Goal: Transaction & Acquisition: Download file/media

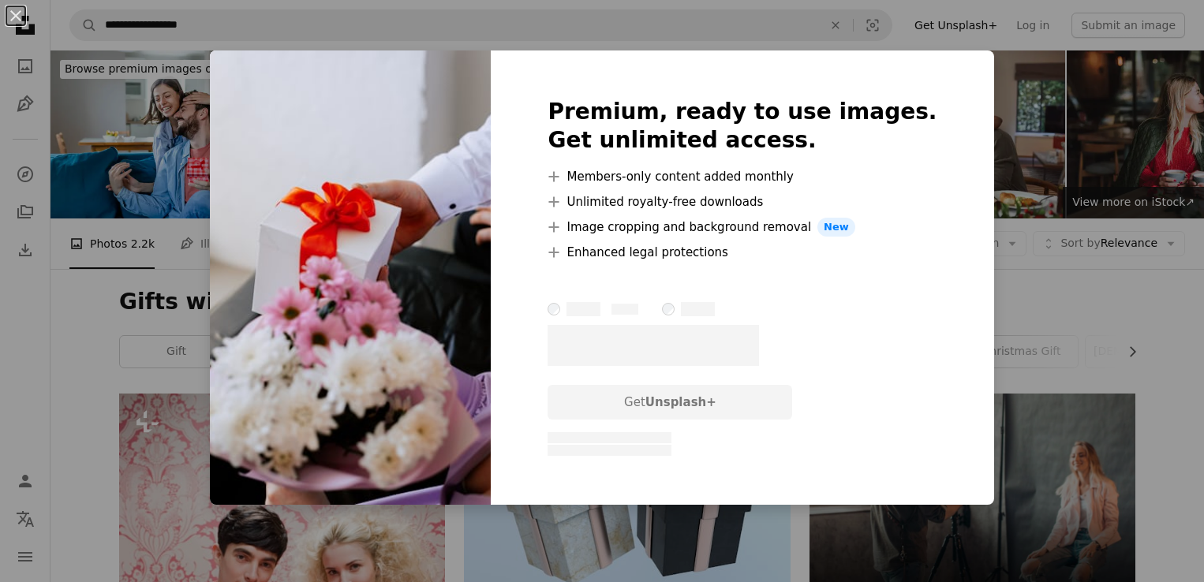
scroll to position [947, 0]
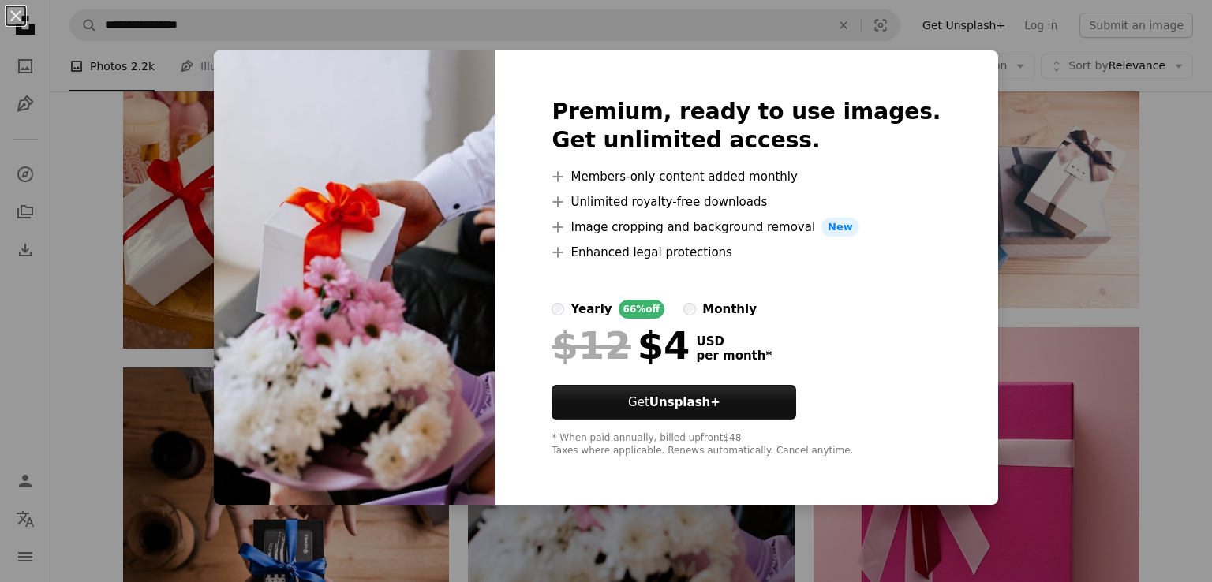
click at [1039, 487] on div "An X shape Premium, ready to use images. Get unlimited access. A plus sign Memb…" at bounding box center [606, 291] width 1212 height 582
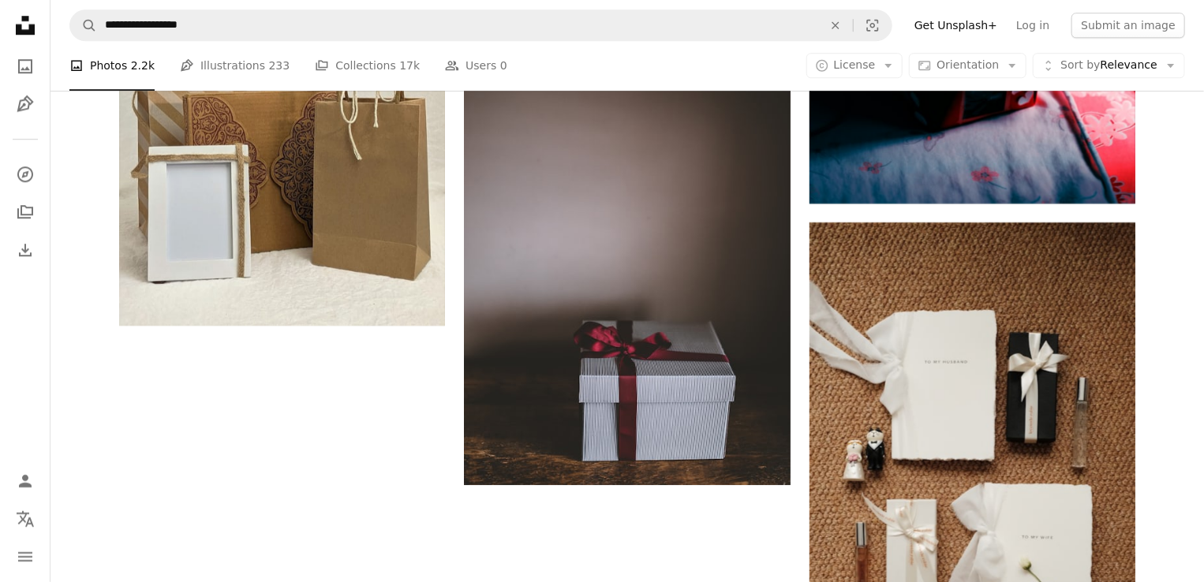
scroll to position [2418, 0]
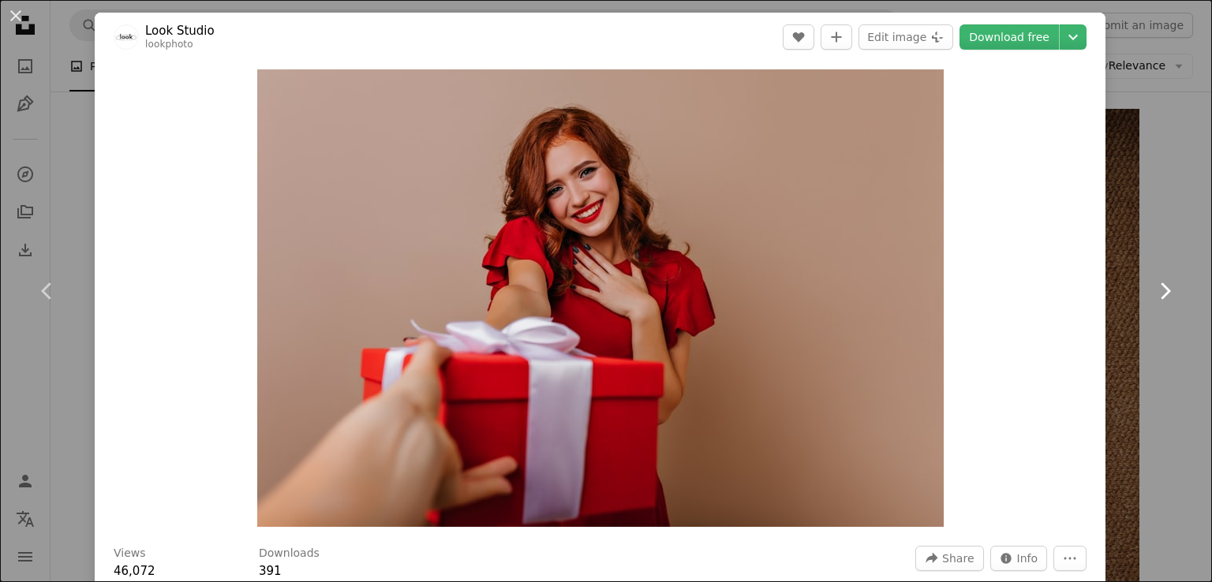
click at [1181, 219] on link "Chevron right" at bounding box center [1165, 291] width 95 height 152
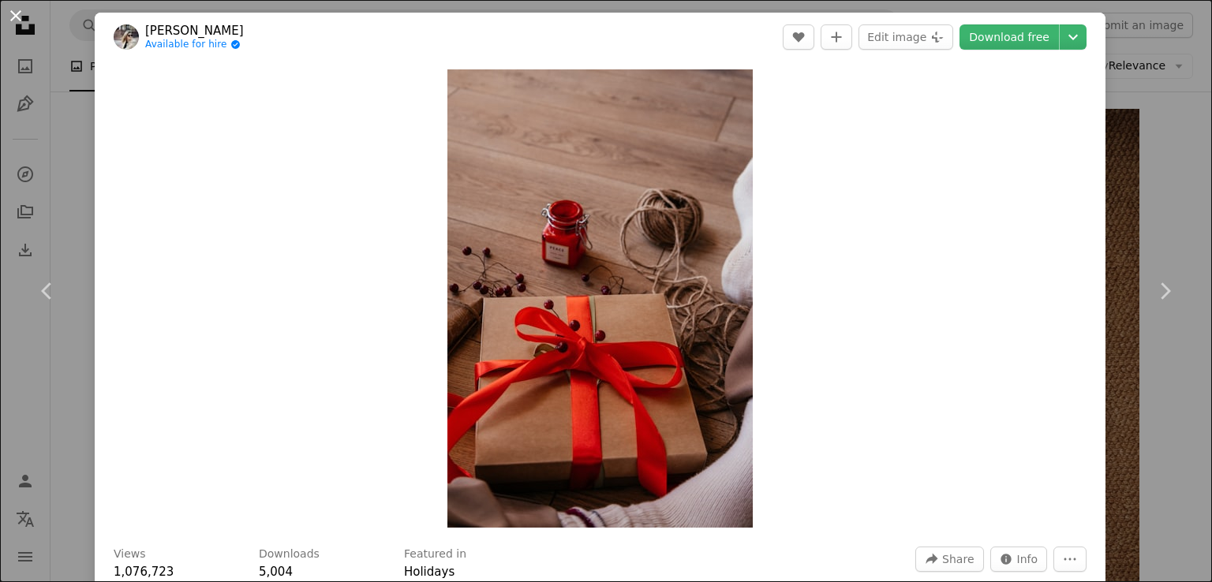
click at [22, 10] on button "An X shape" at bounding box center [15, 15] width 19 height 19
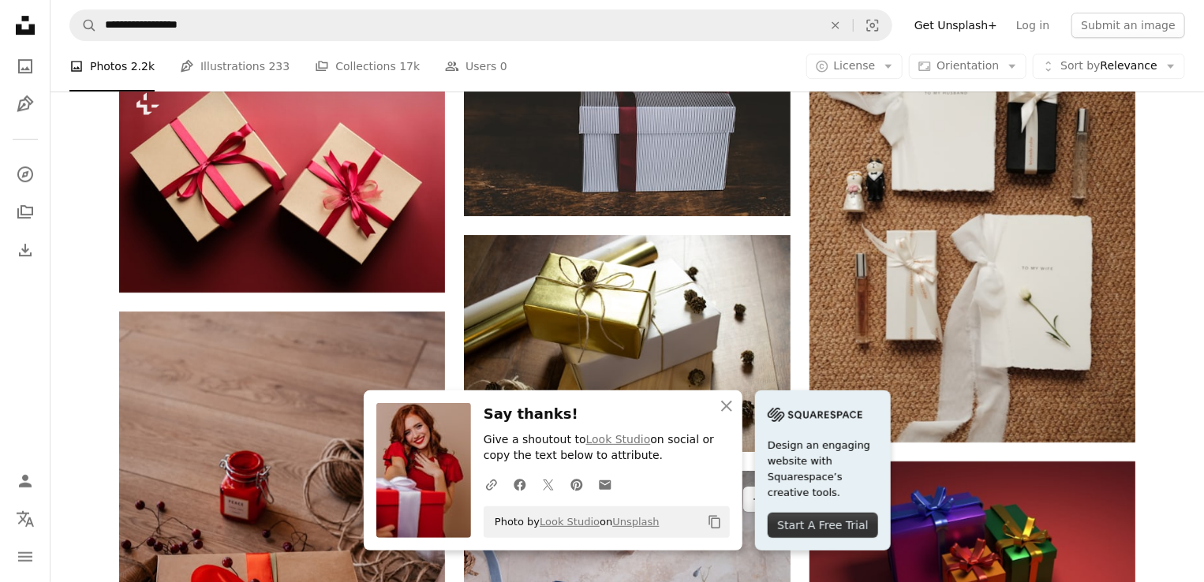
scroll to position [2576, 0]
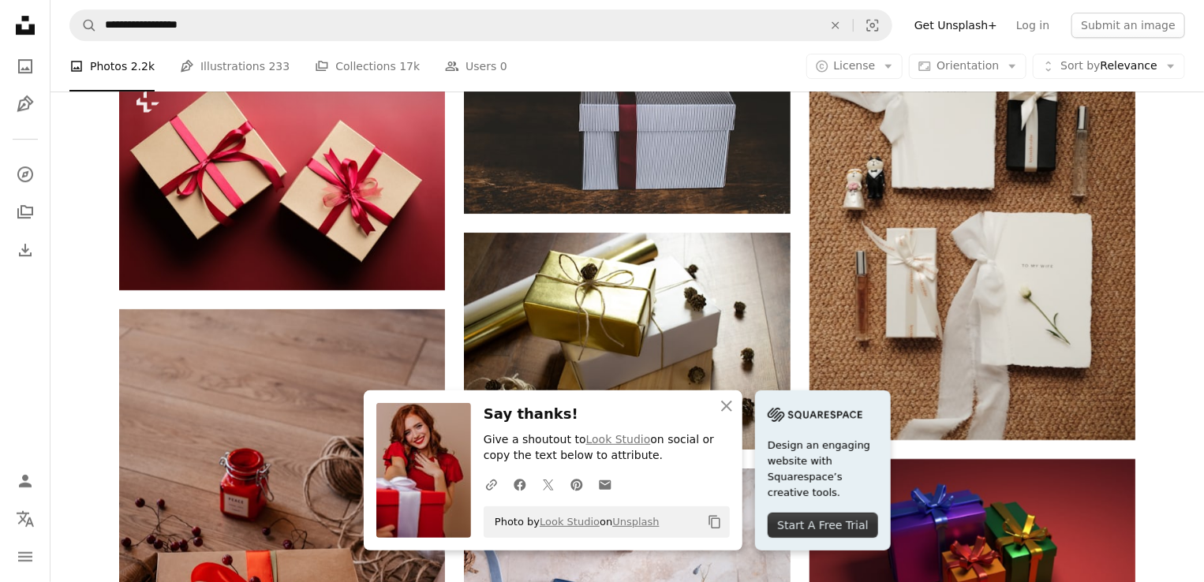
click at [722, 520] on icon "Copy content" at bounding box center [715, 522] width 14 height 14
click at [736, 402] on icon "An X shape" at bounding box center [726, 406] width 19 height 19
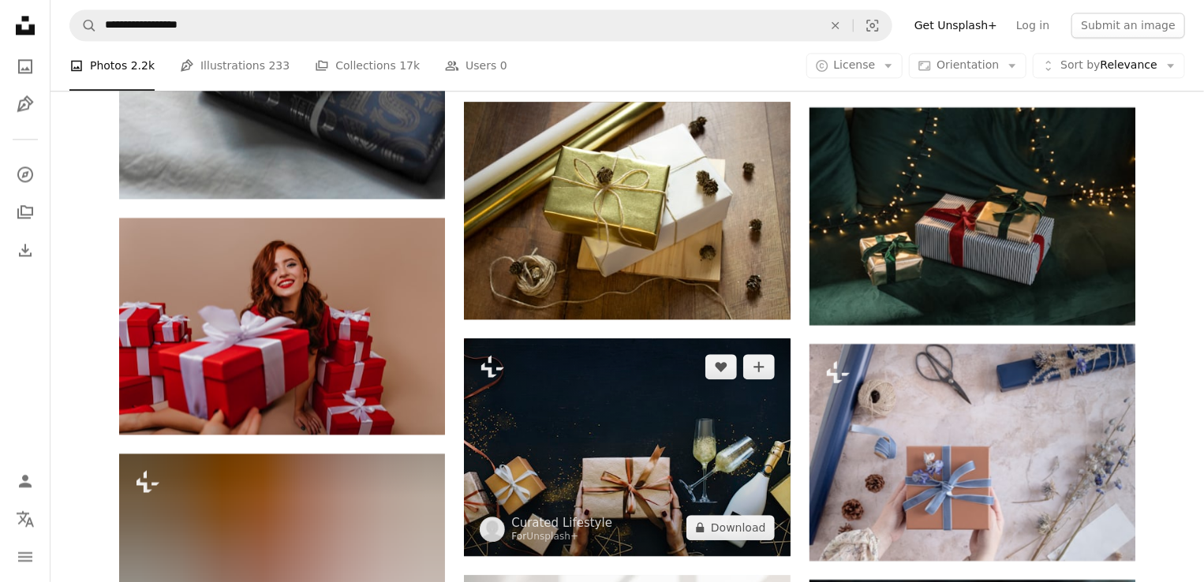
scroll to position [7864, 0]
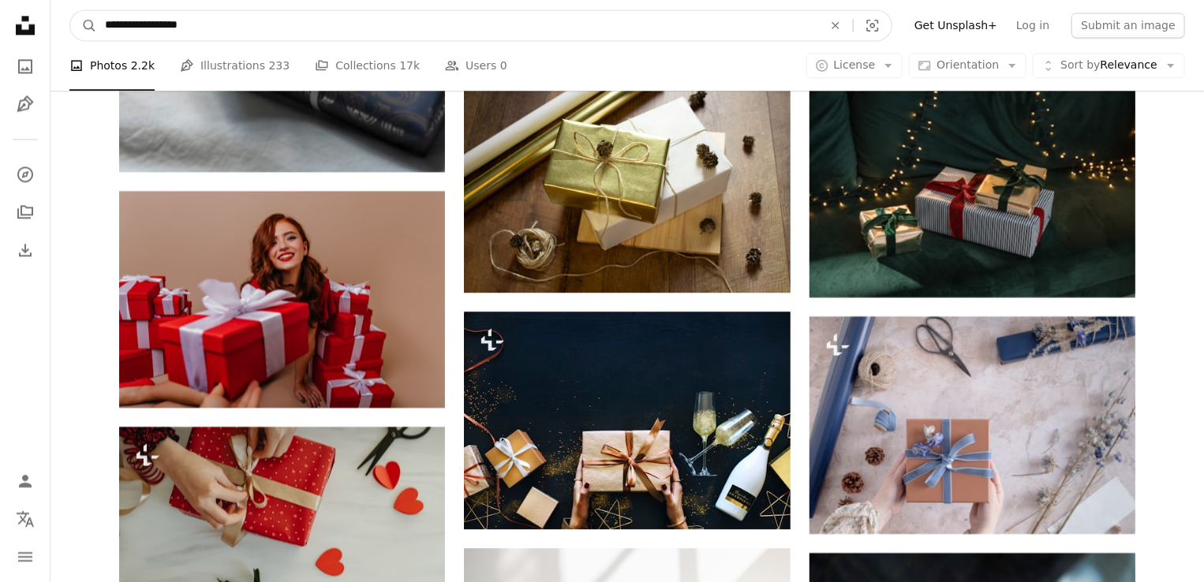
click at [104, 26] on input "**********" at bounding box center [457, 25] width 721 height 30
type input "**********"
click button "A magnifying glass" at bounding box center [83, 25] width 27 height 30
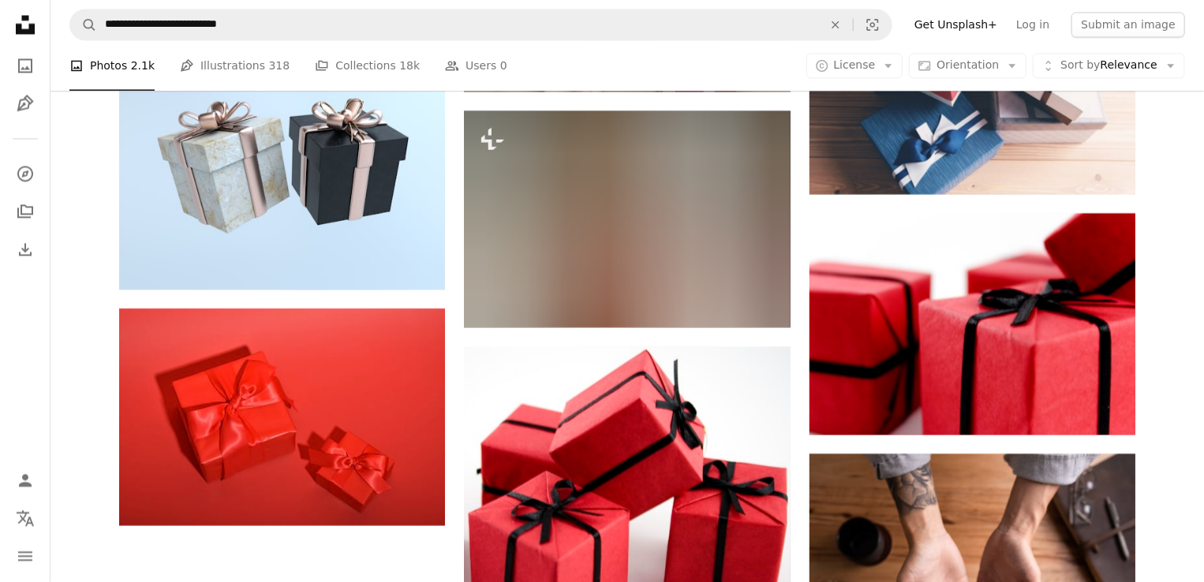
scroll to position [1263, 0]
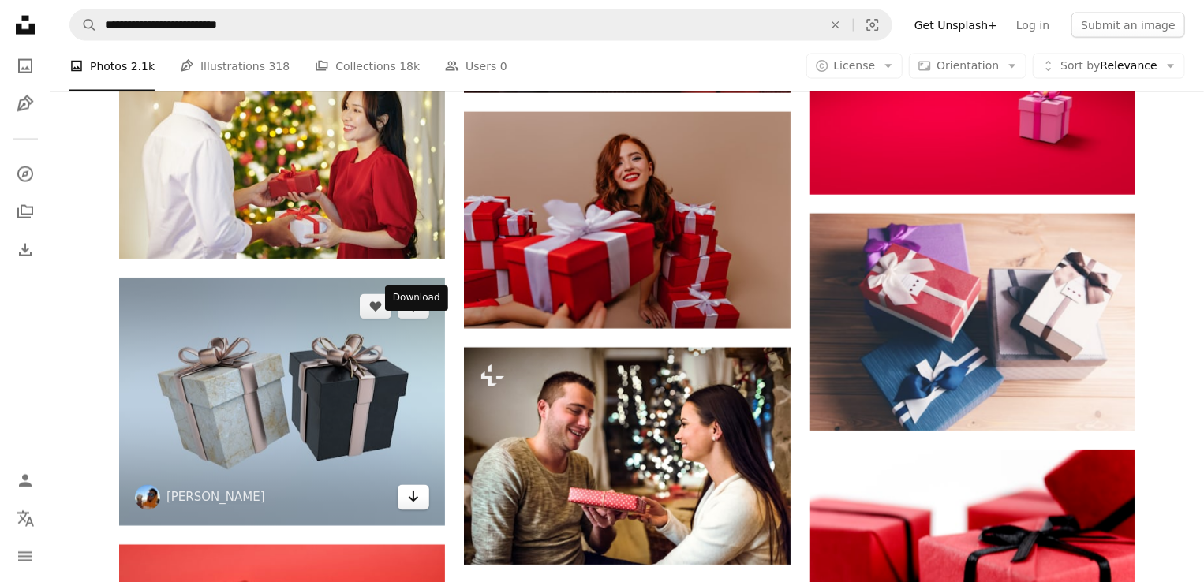
click at [422, 485] on link "Arrow pointing down" at bounding box center [414, 497] width 32 height 25
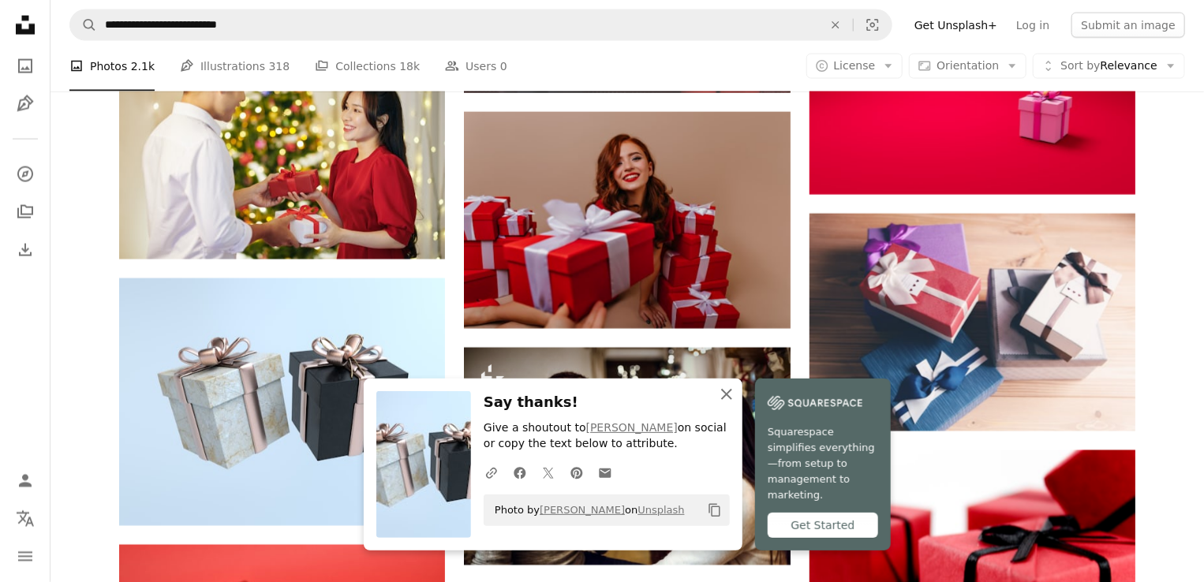
drag, startPoint x: 800, startPoint y: 407, endPoint x: 772, endPoint y: 402, distance: 28.9
click at [732, 400] on icon "button" at bounding box center [726, 394] width 11 height 11
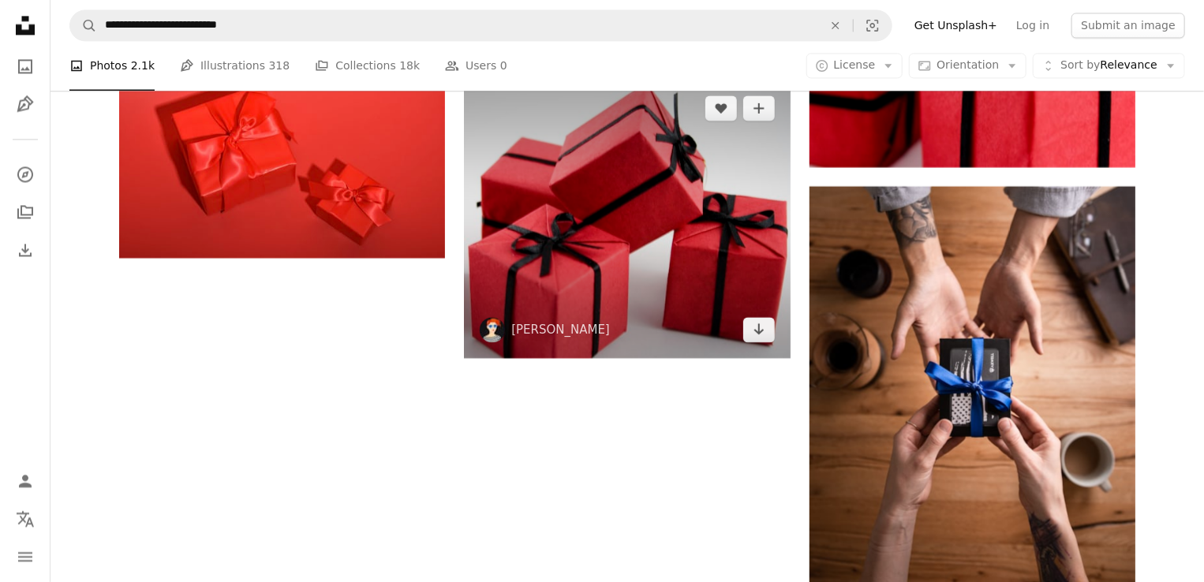
scroll to position [1785, 0]
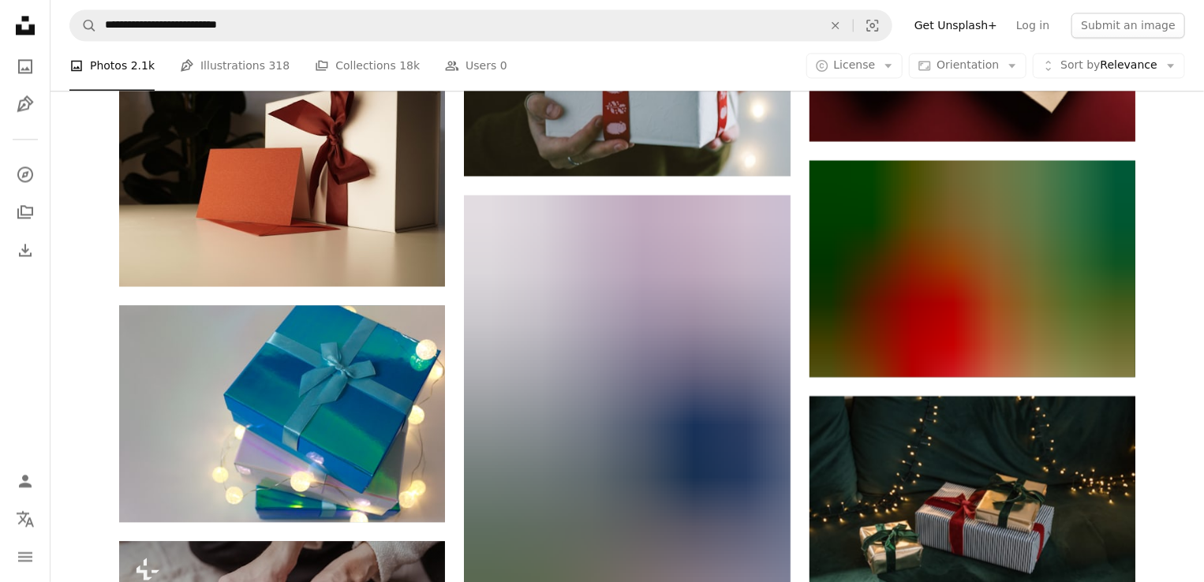
scroll to position [4705, 0]
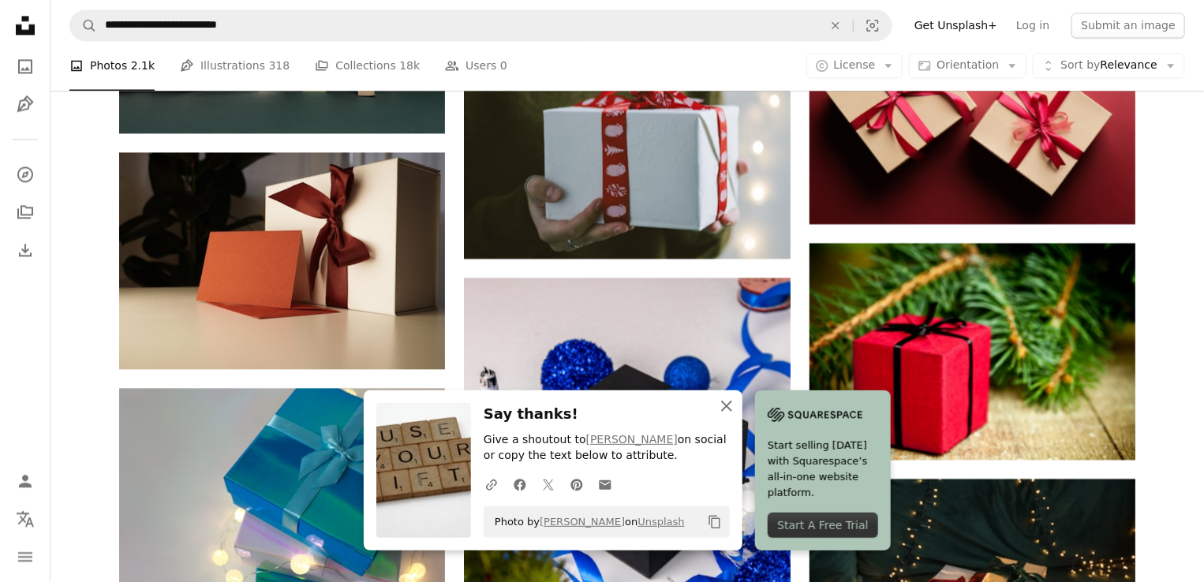
click at [736, 401] on icon "An X shape" at bounding box center [726, 406] width 19 height 19
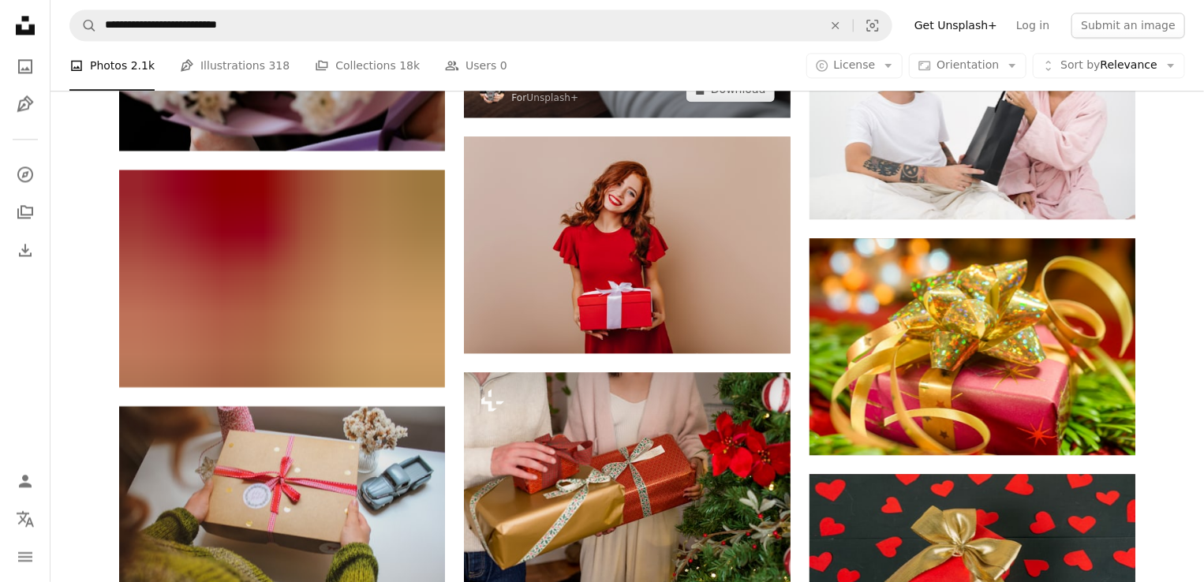
scroll to position [7862, 0]
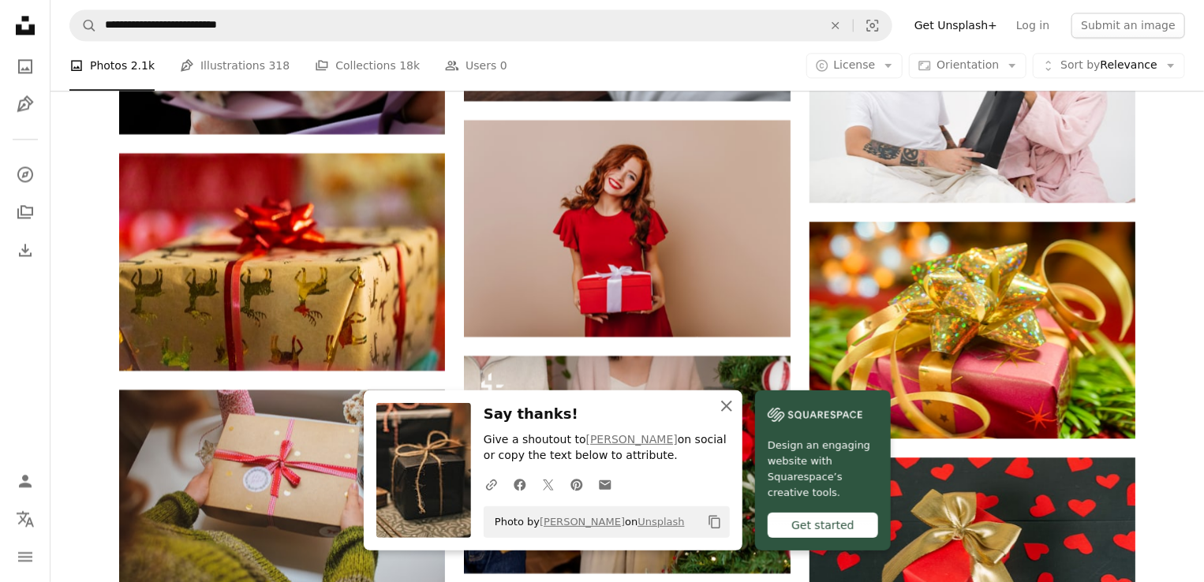
click at [736, 399] on icon "An X shape" at bounding box center [726, 406] width 19 height 19
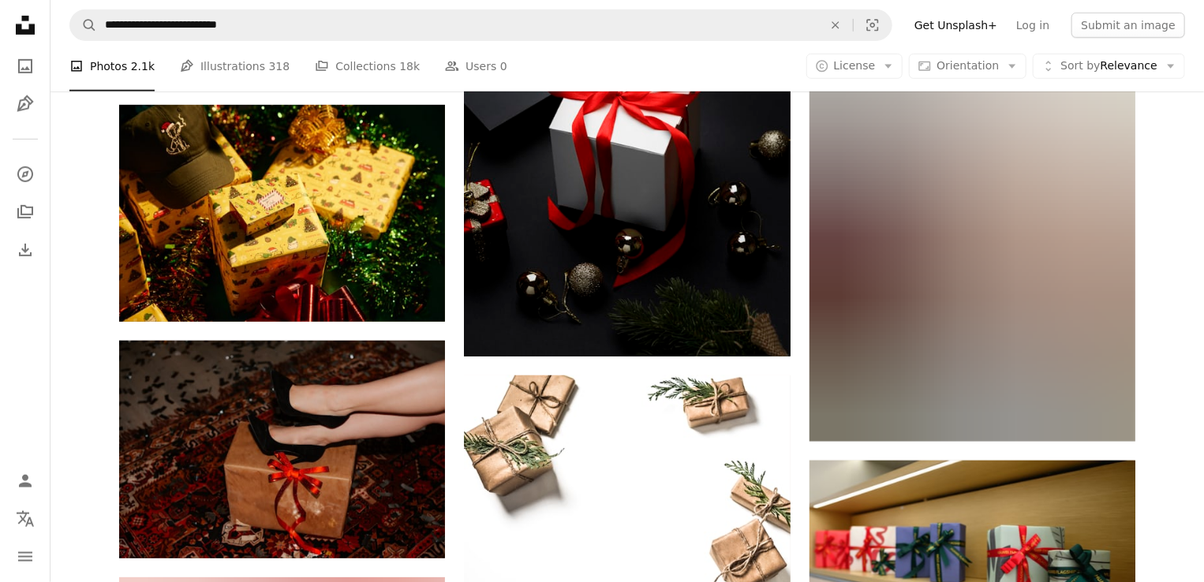
scroll to position [12677, 0]
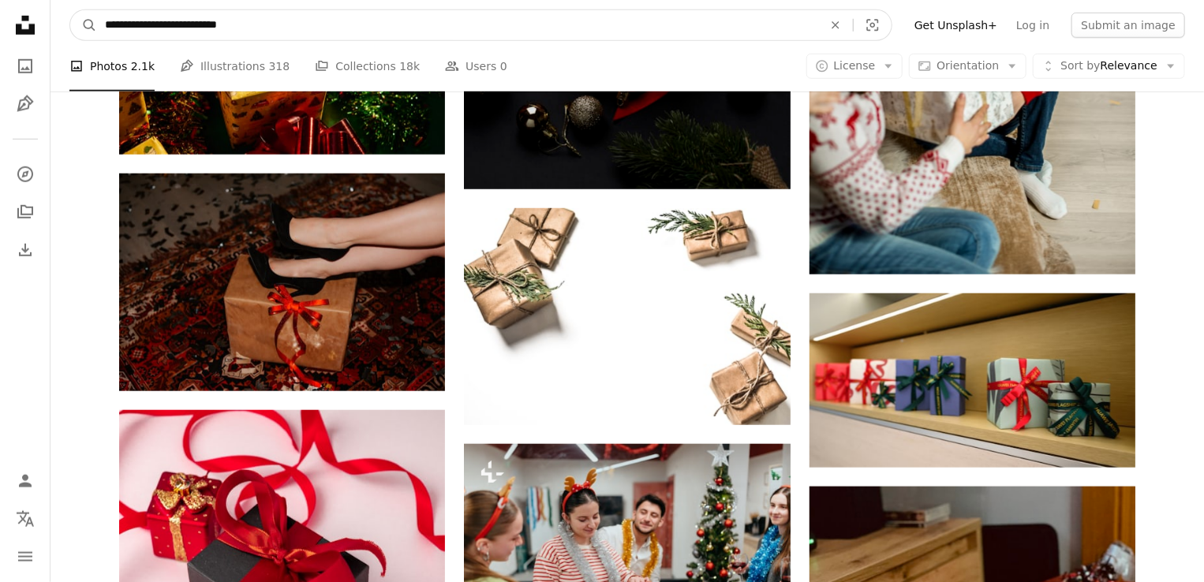
click at [493, 24] on input "**********" at bounding box center [457, 25] width 721 height 30
type input "**********"
click button "A magnifying glass" at bounding box center [83, 25] width 27 height 30
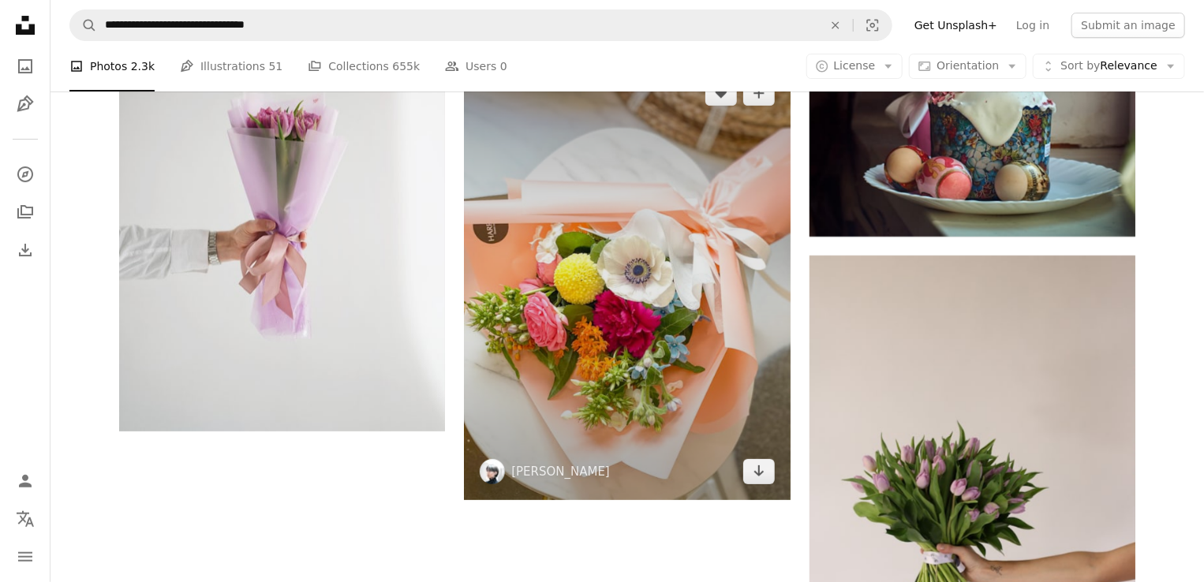
scroll to position [2934, 0]
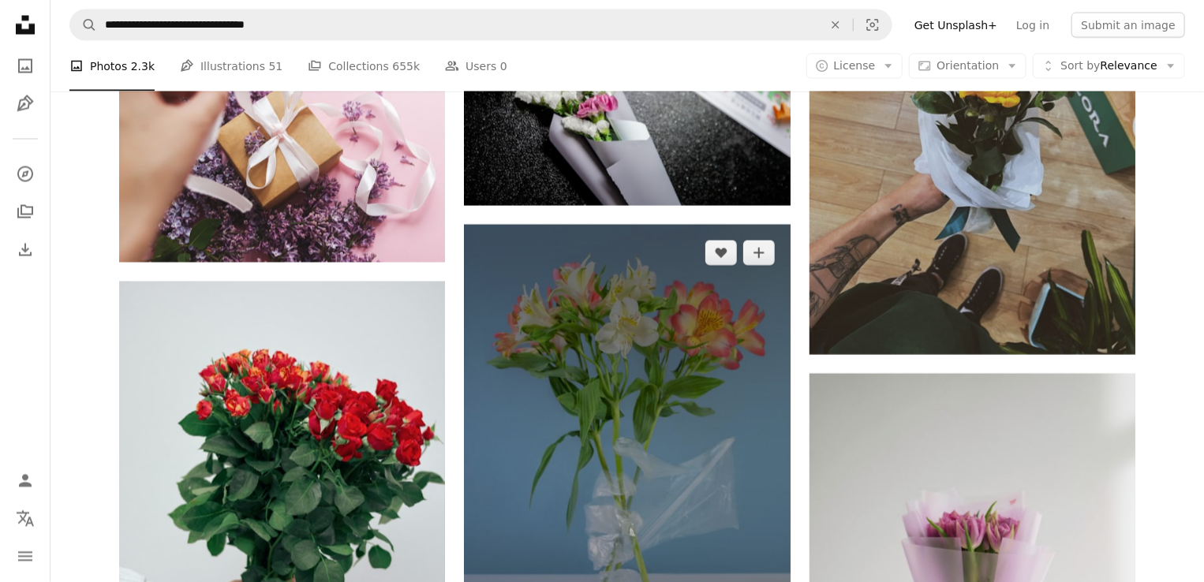
scroll to position [7433, 0]
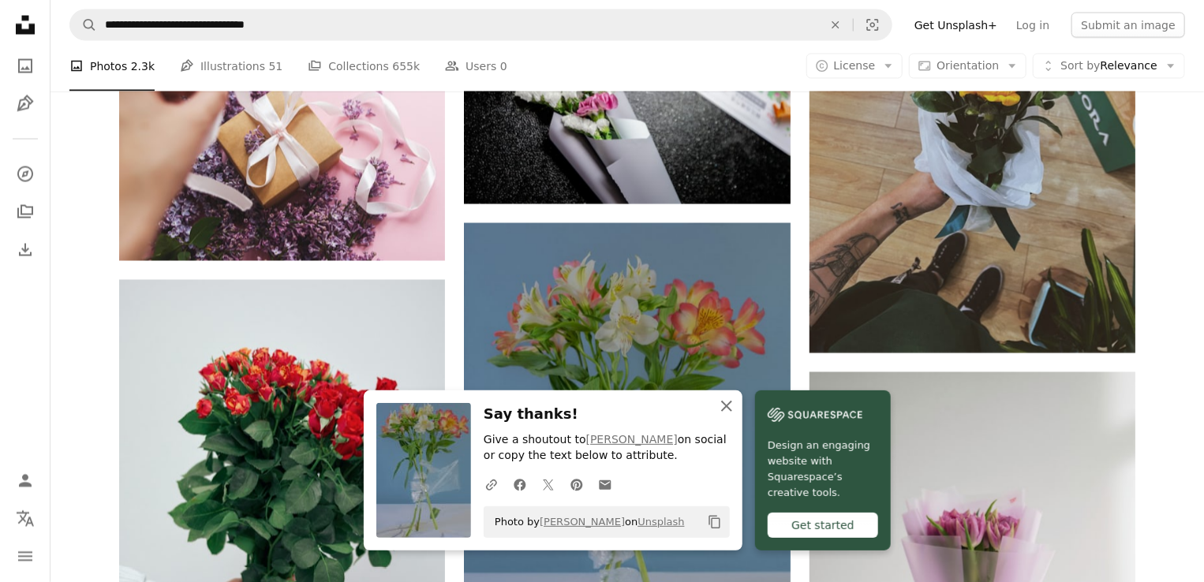
click at [736, 407] on icon "An X shape" at bounding box center [726, 406] width 19 height 19
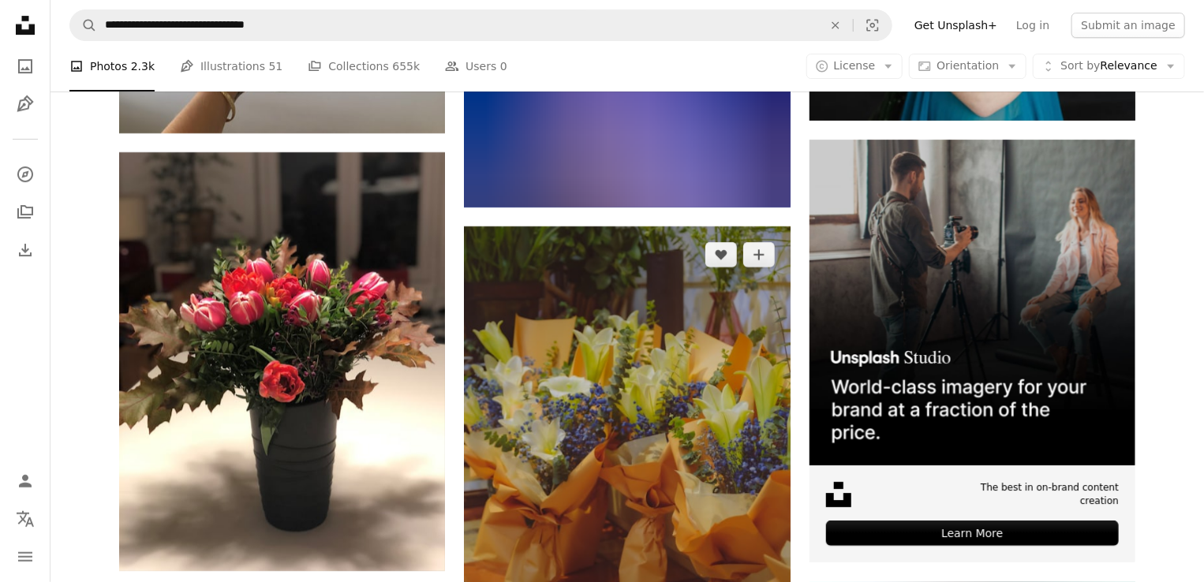
scroll to position [8696, 0]
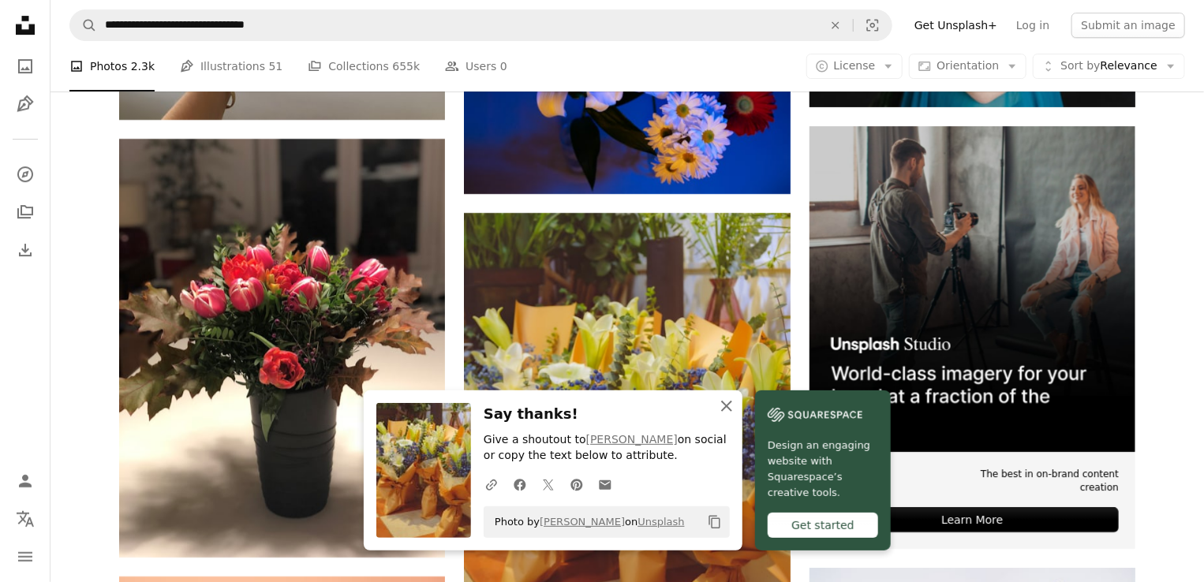
click at [732, 406] on icon "button" at bounding box center [726, 406] width 11 height 11
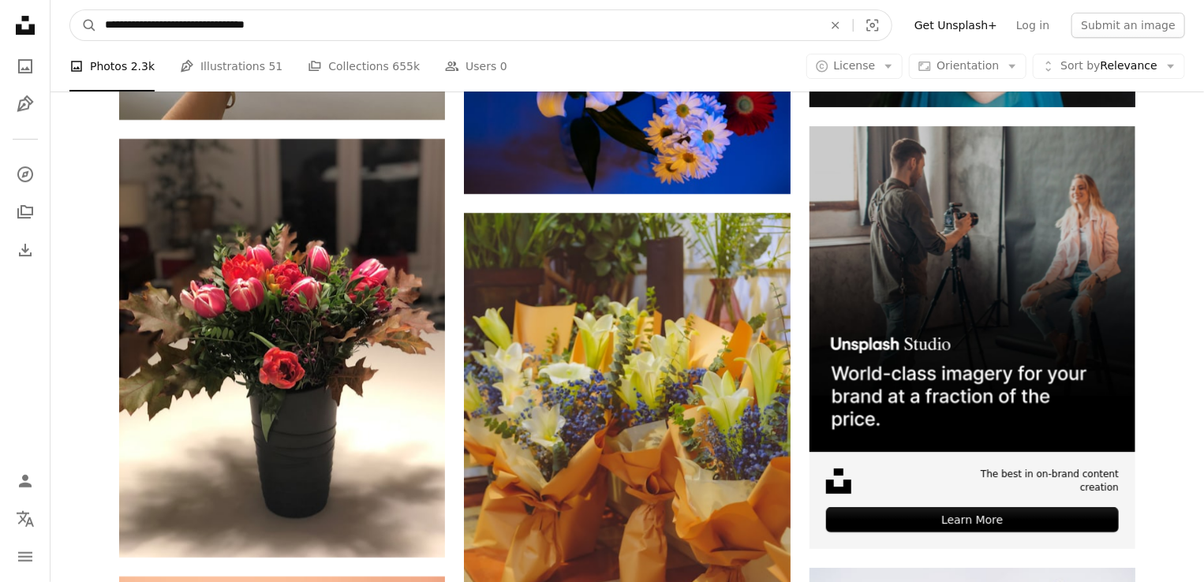
click at [294, 30] on input "**********" at bounding box center [457, 25] width 721 height 30
type input "**********"
click button "A magnifying glass" at bounding box center [83, 25] width 27 height 30
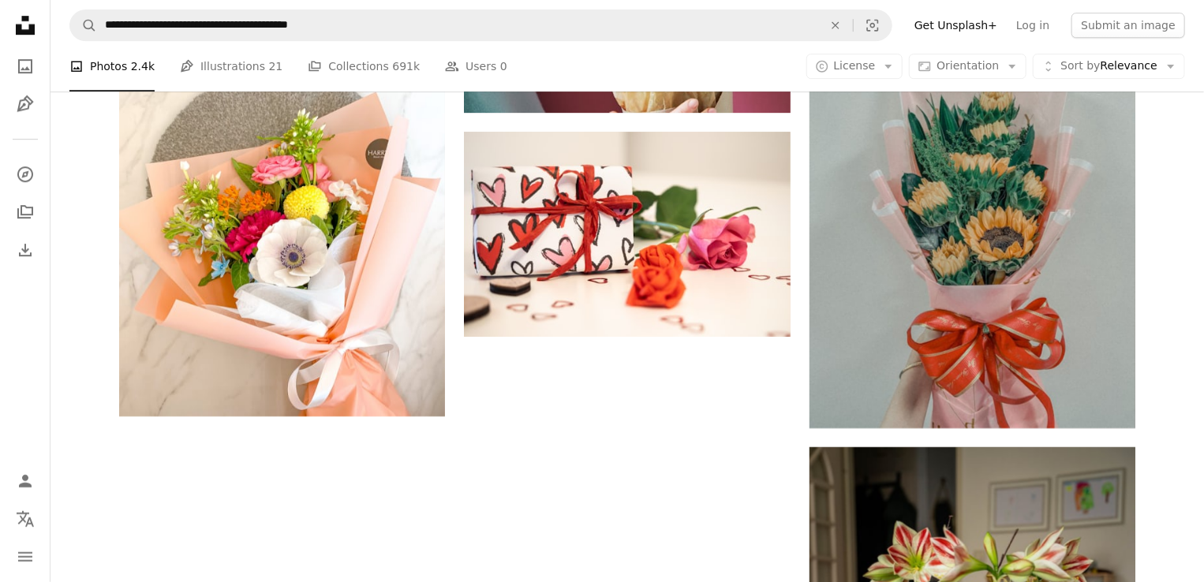
scroll to position [2604, 0]
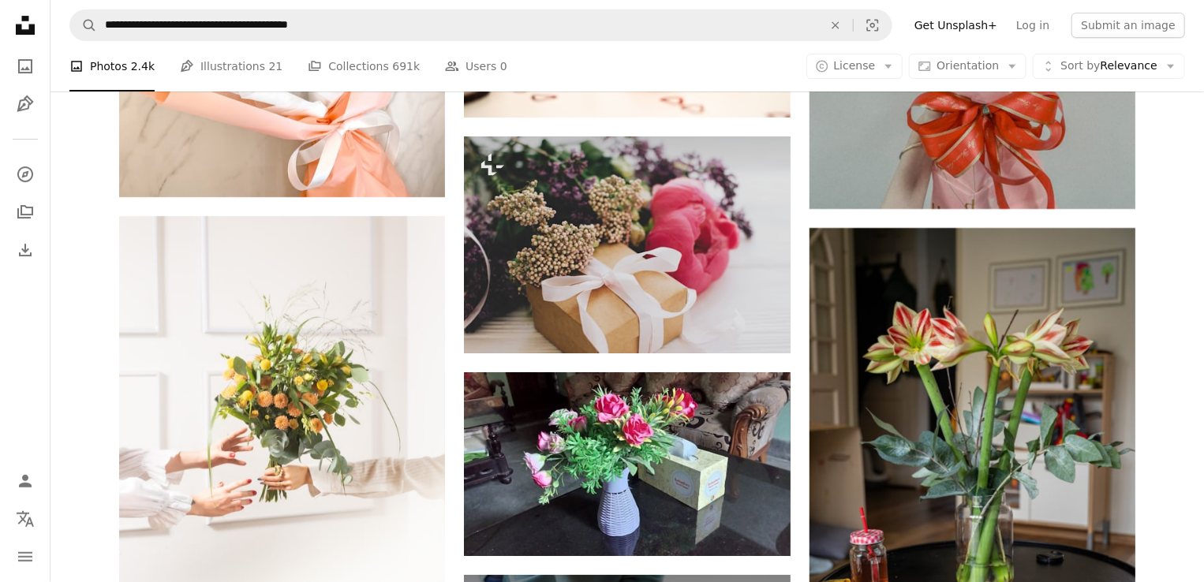
scroll to position [2920, 0]
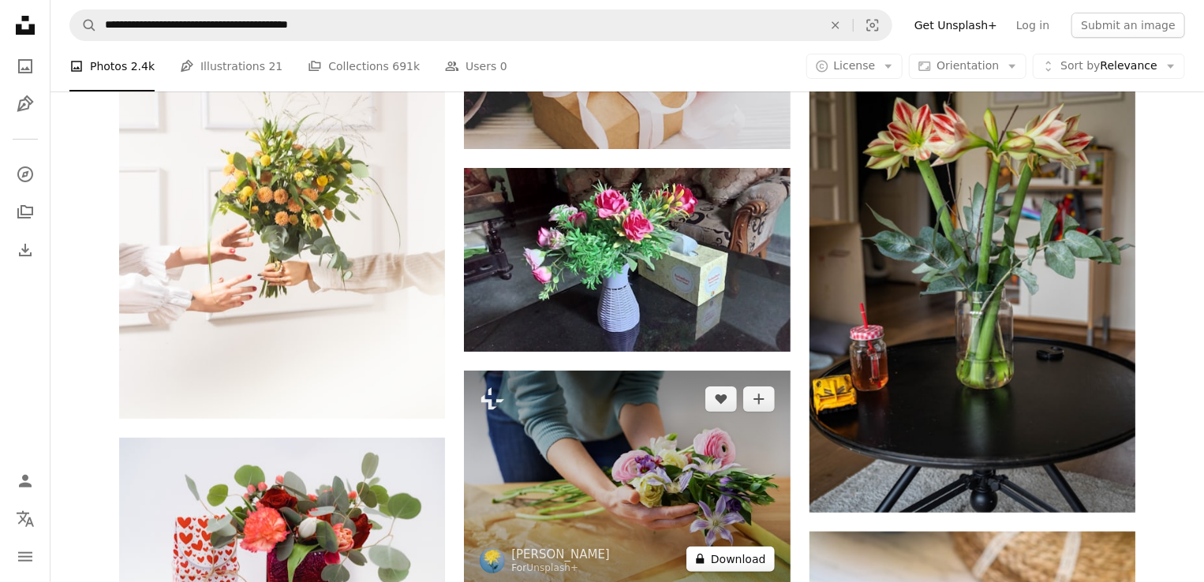
click at [745, 547] on button "A lock Download" at bounding box center [731, 559] width 88 height 25
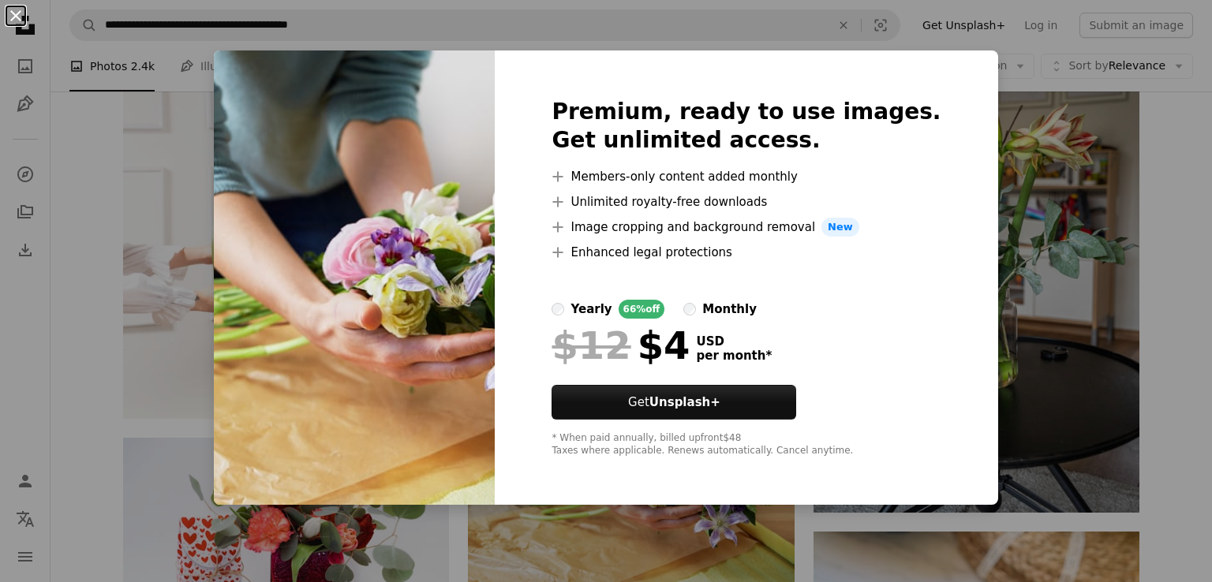
click at [19, 20] on button "An X shape" at bounding box center [15, 15] width 19 height 19
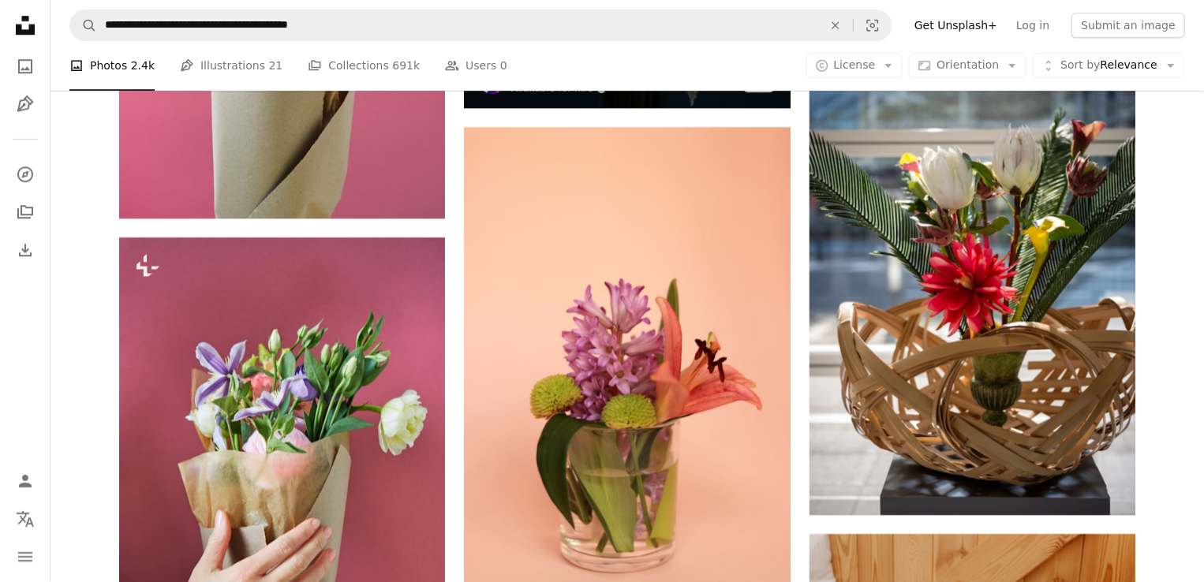
scroll to position [5683, 0]
